Goal: Task Accomplishment & Management: Manage account settings

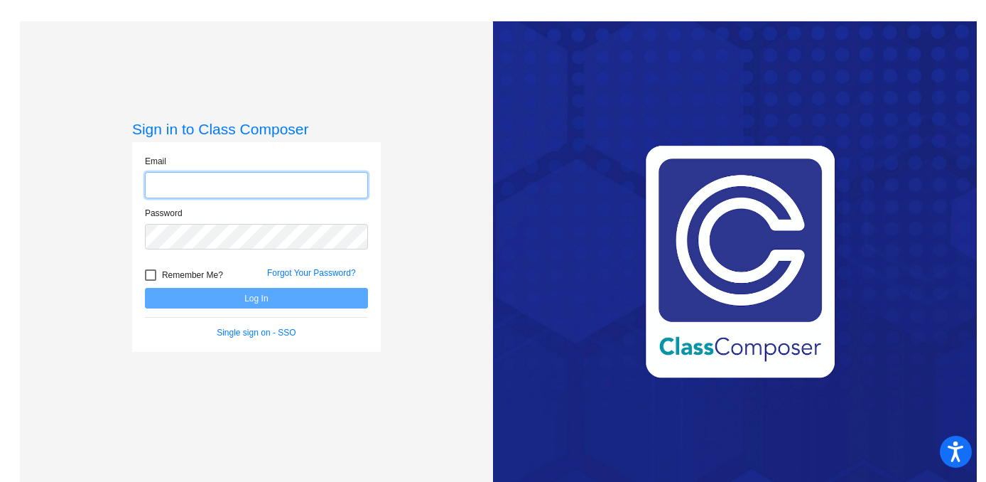
type input "[EMAIL_ADDRESS][PERSON_NAME][DOMAIN_NAME]"
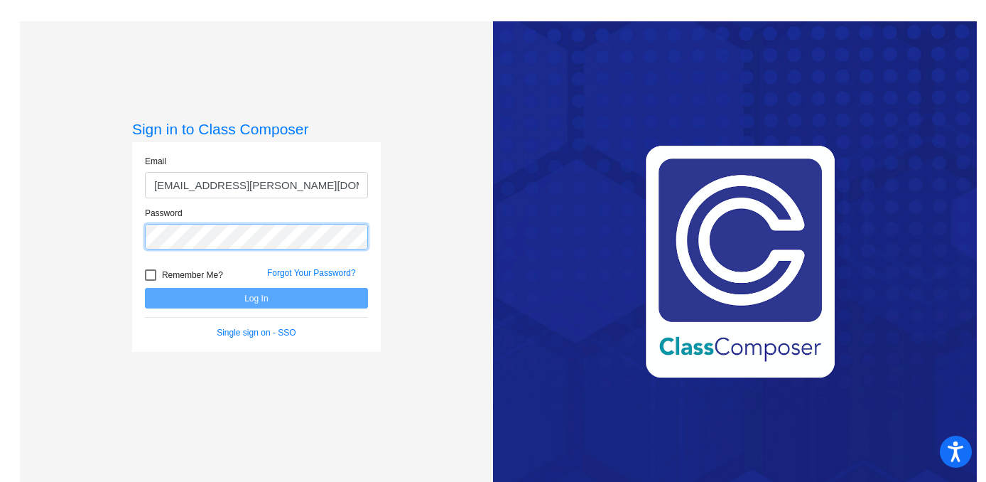
click at [254, 298] on button "Log In" at bounding box center [256, 298] width 223 height 21
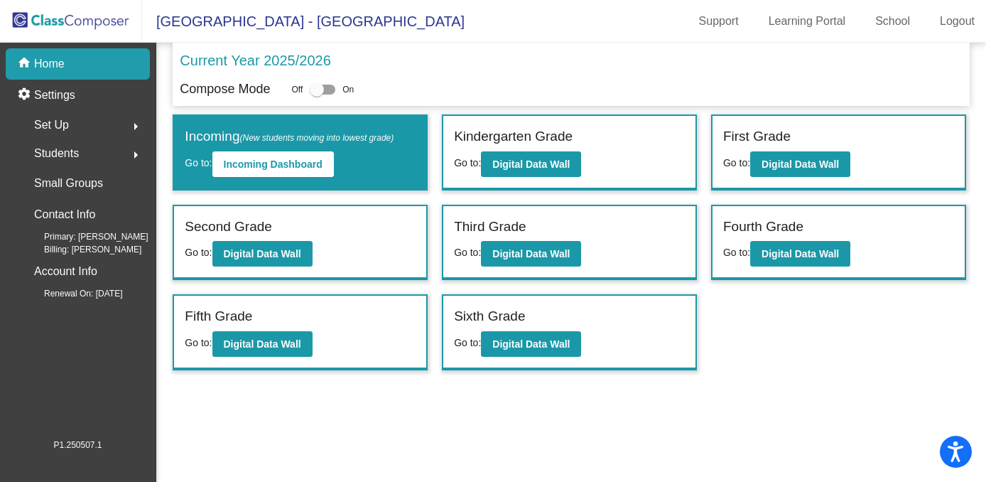
click at [91, 155] on div "Students arrow_right" at bounding box center [82, 153] width 136 height 28
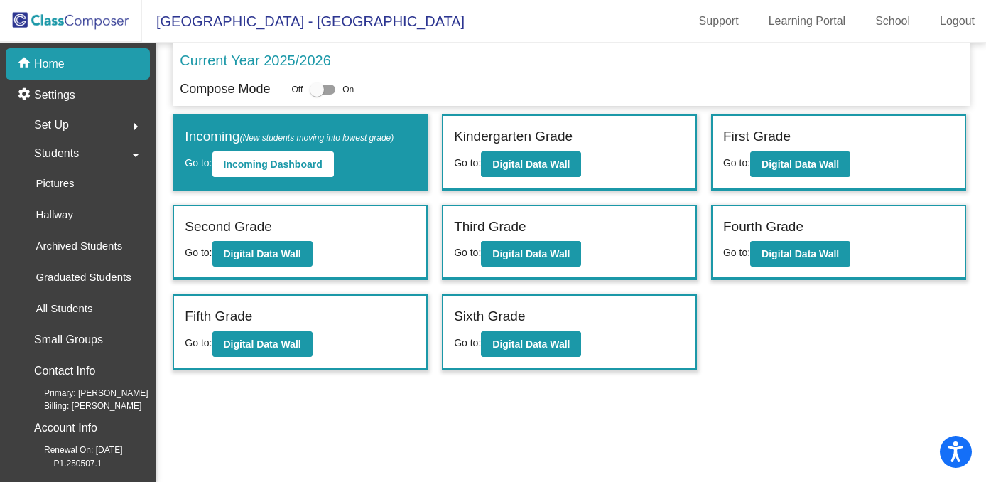
click at [81, 156] on div "Students arrow_drop_down" at bounding box center [82, 153] width 136 height 28
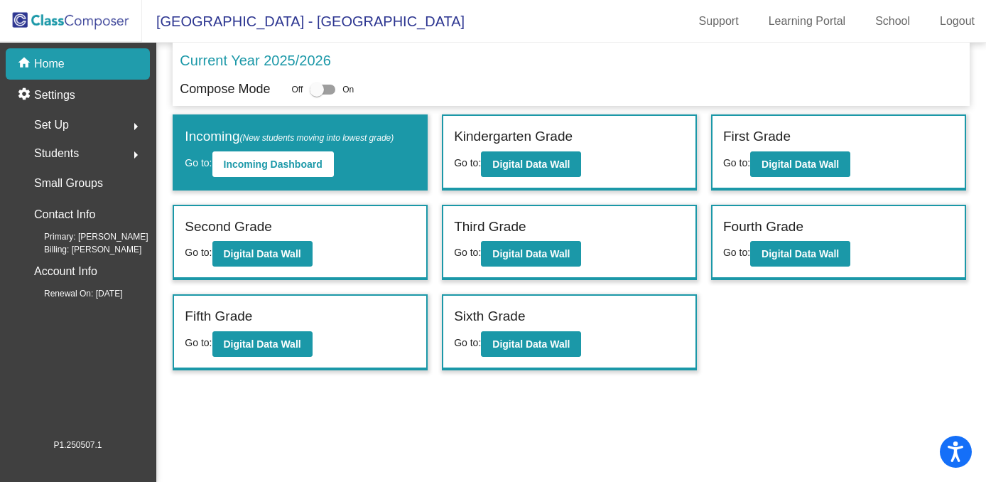
click at [80, 129] on div "Set Up arrow_right" at bounding box center [82, 125] width 136 height 28
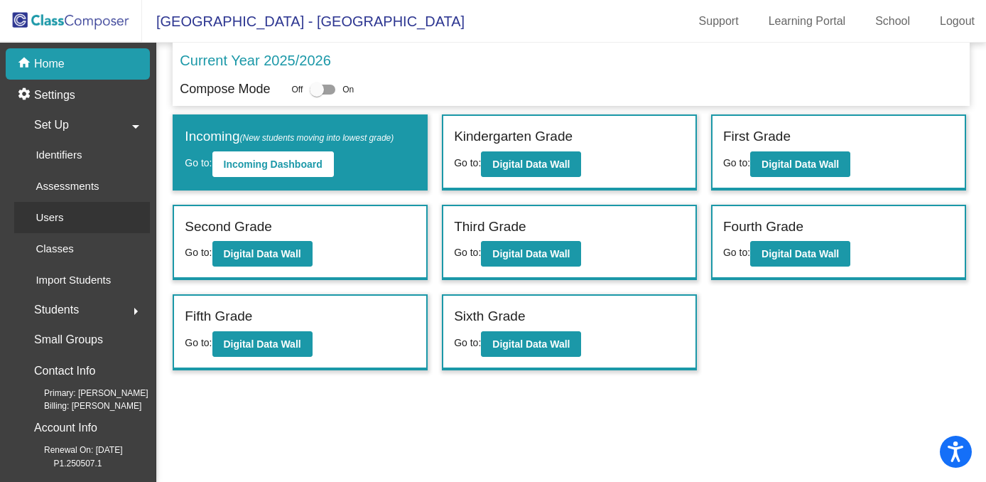
click at [64, 214] on div "Users" at bounding box center [44, 217] width 61 height 31
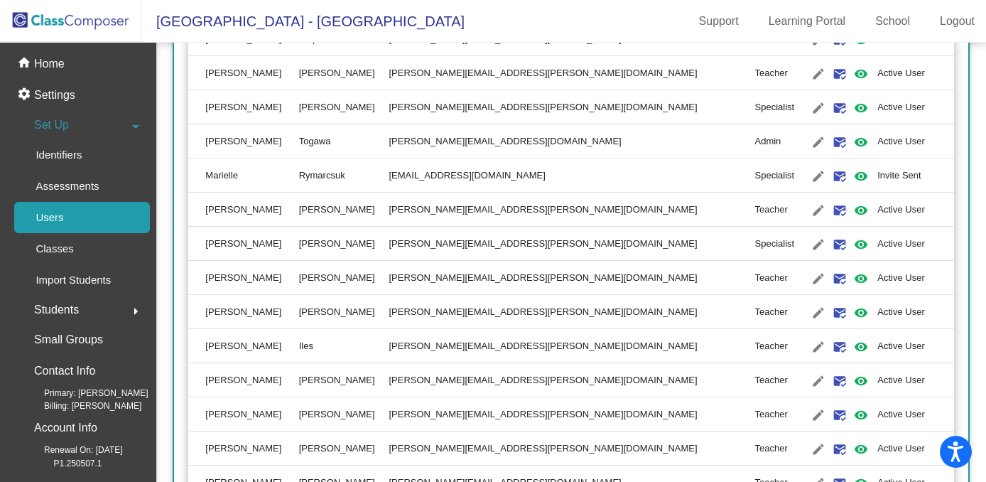
scroll to position [565, 0]
